Goal: Information Seeking & Learning: Understand process/instructions

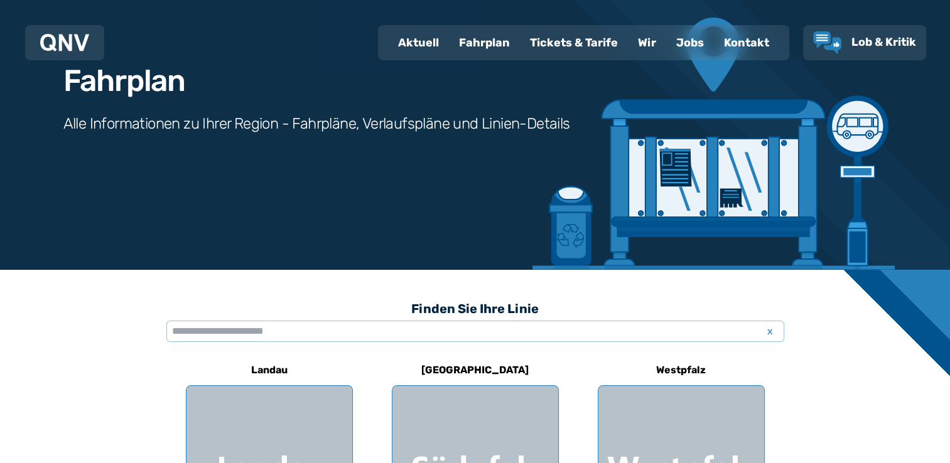
scroll to position [146, 0]
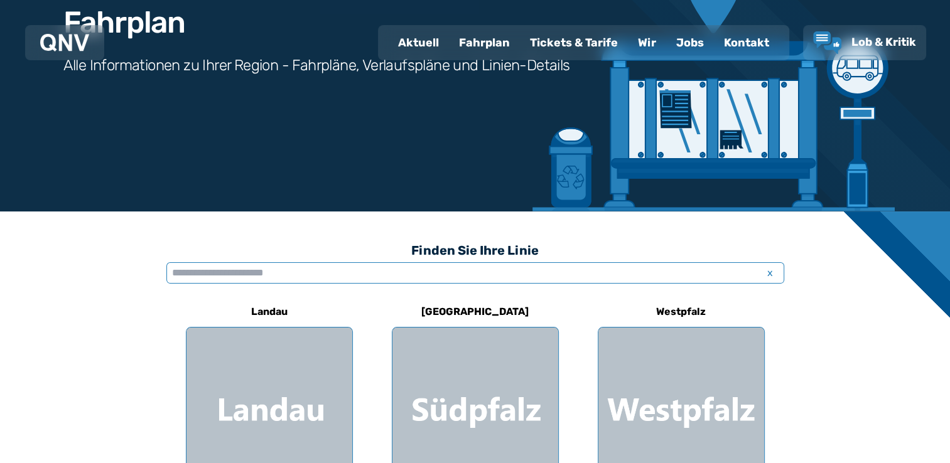
click at [451, 277] on input "text" at bounding box center [475, 272] width 618 height 21
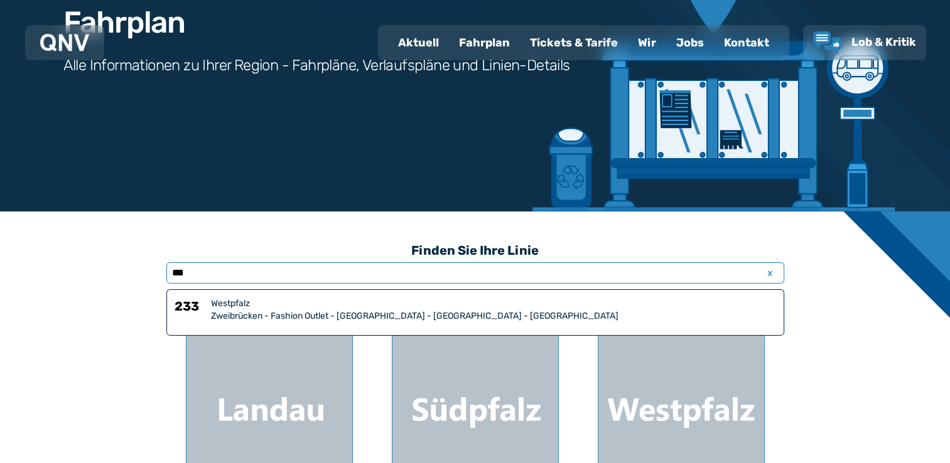
type input "***"
click at [335, 308] on div "Westpfalz" at bounding box center [493, 304] width 565 height 13
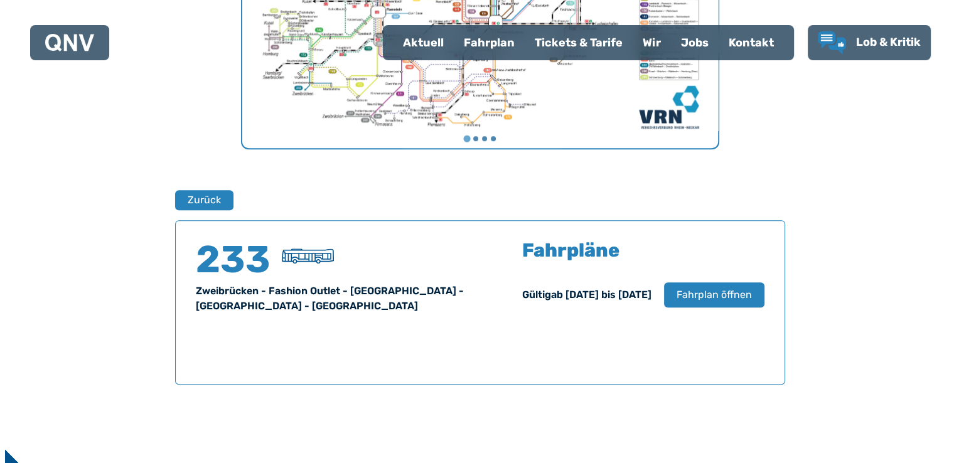
scroll to position [827, 0]
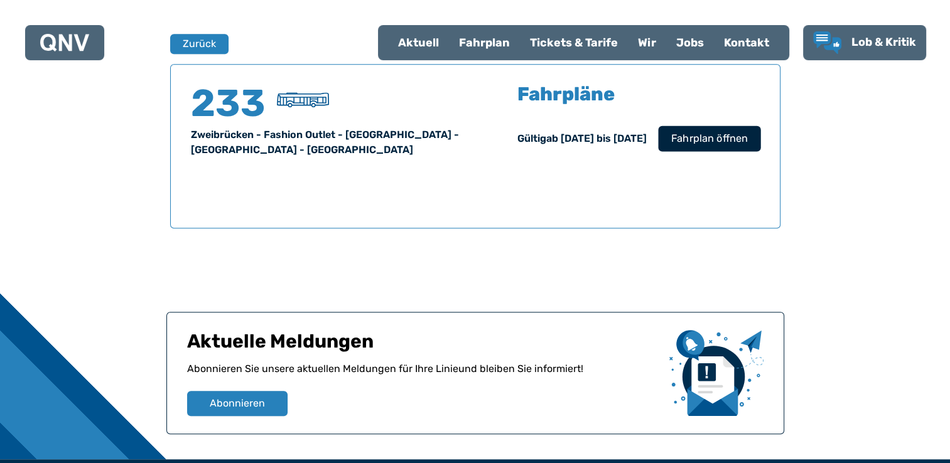
click at [715, 137] on span "Fahrplan öffnen" at bounding box center [708, 138] width 77 height 15
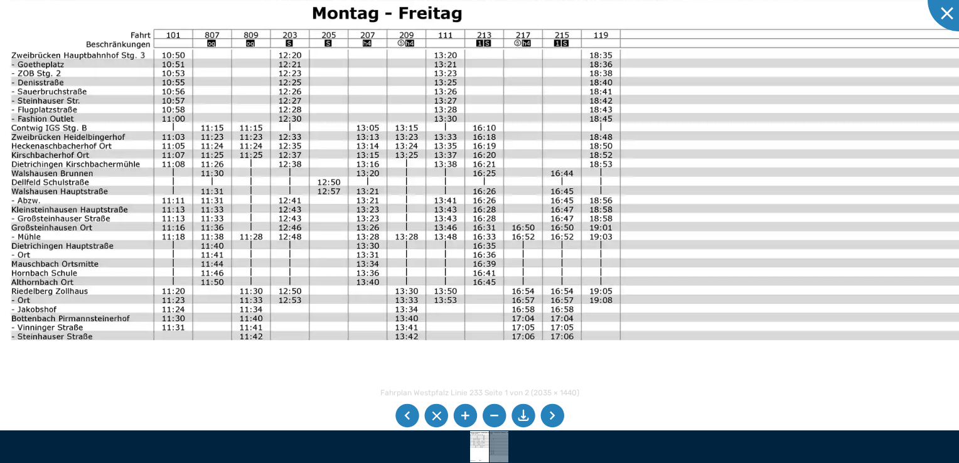
click at [518, 188] on img at bounding box center [501, 316] width 1029 height 728
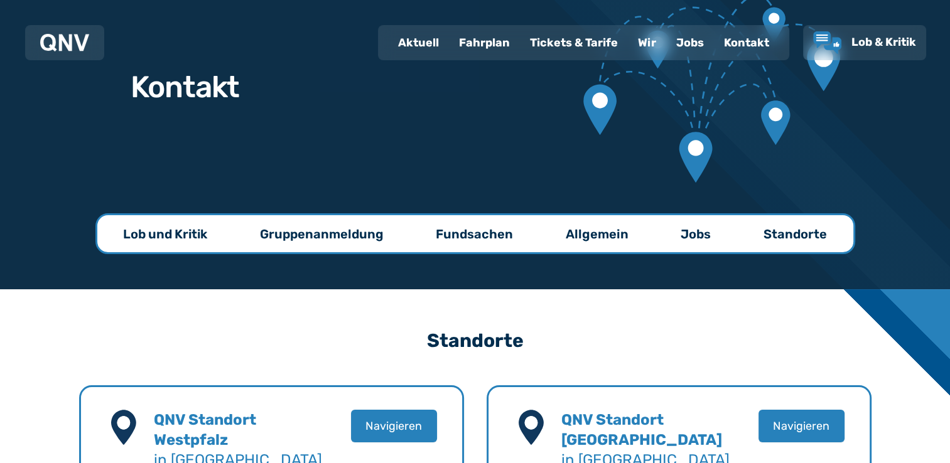
scroll to position [146, 0]
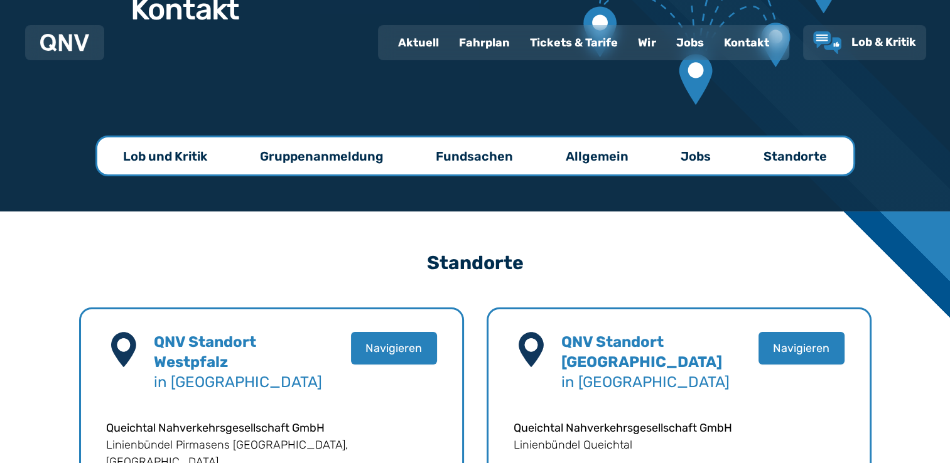
click at [484, 44] on div "Fahrplan" at bounding box center [484, 42] width 71 height 33
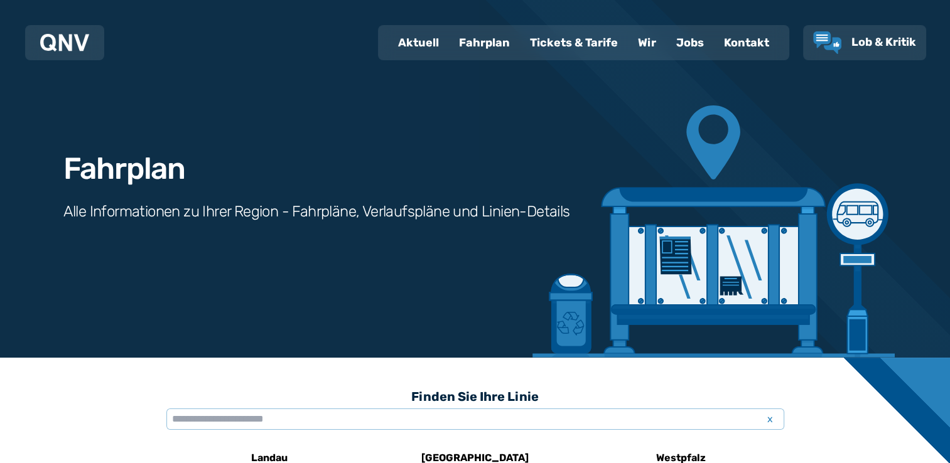
scroll to position [146, 0]
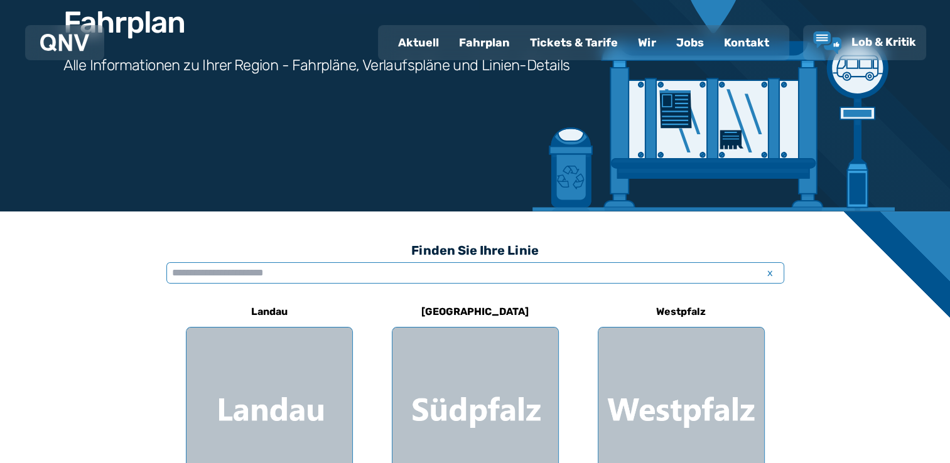
click at [643, 276] on input "text" at bounding box center [475, 272] width 618 height 21
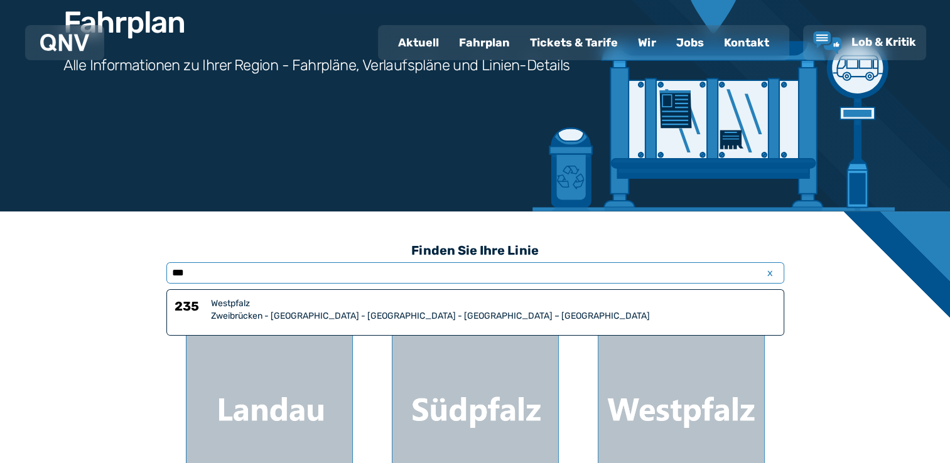
type input "***"
click at [486, 315] on div "Zweibrücken - [GEOGRAPHIC_DATA] - [GEOGRAPHIC_DATA] - [GEOGRAPHIC_DATA] – [GEOG…" at bounding box center [493, 316] width 565 height 13
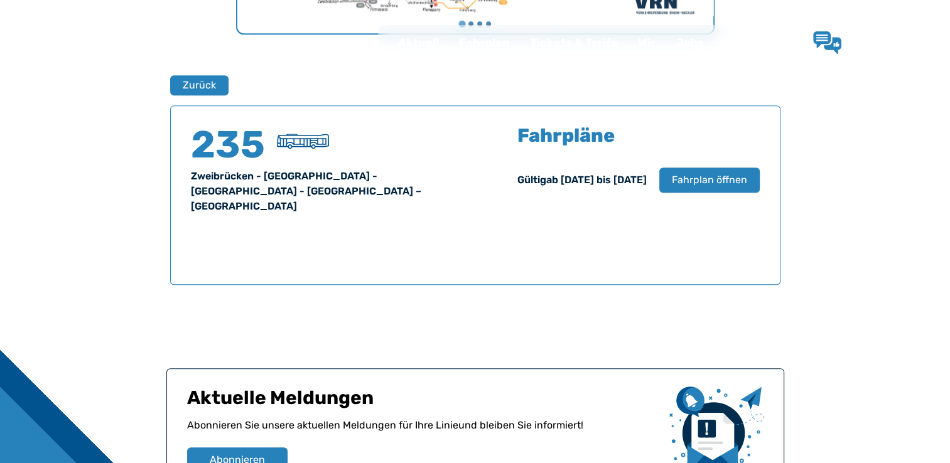
scroll to position [827, 0]
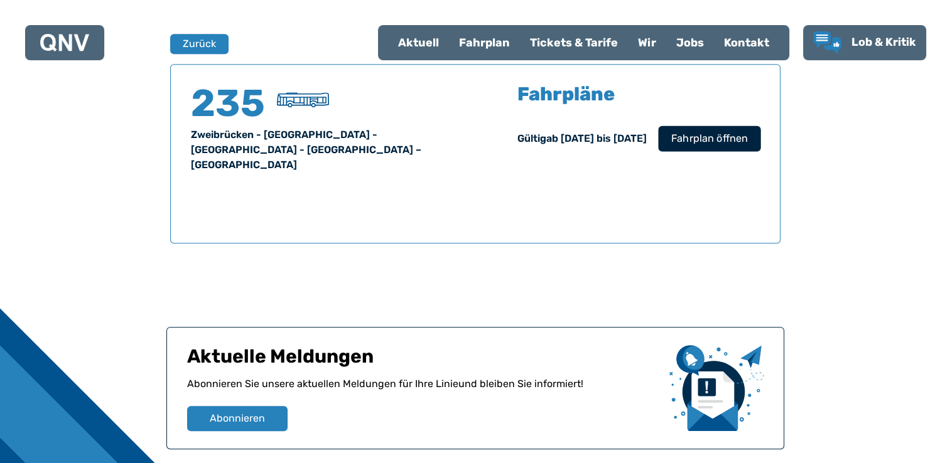
click at [723, 141] on span "Fahrplan öffnen" at bounding box center [708, 138] width 77 height 15
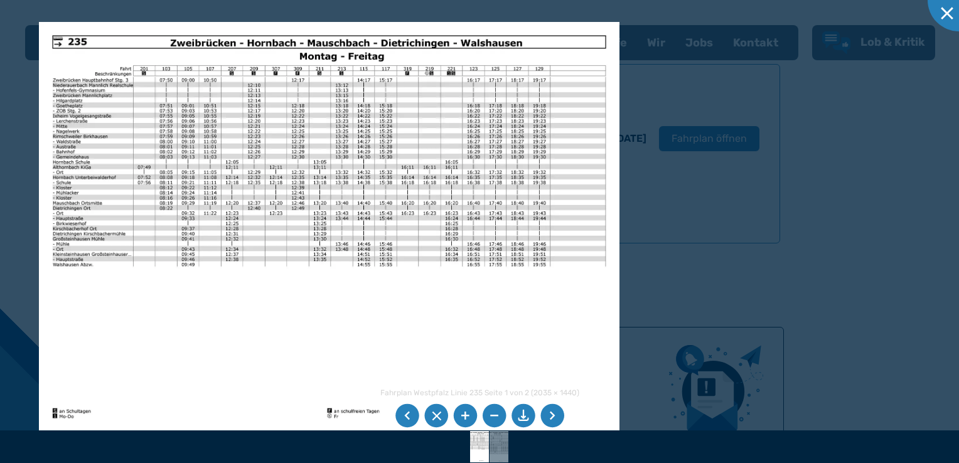
click at [903, 210] on div at bounding box center [479, 231] width 959 height 463
